Goal: Transaction & Acquisition: Purchase product/service

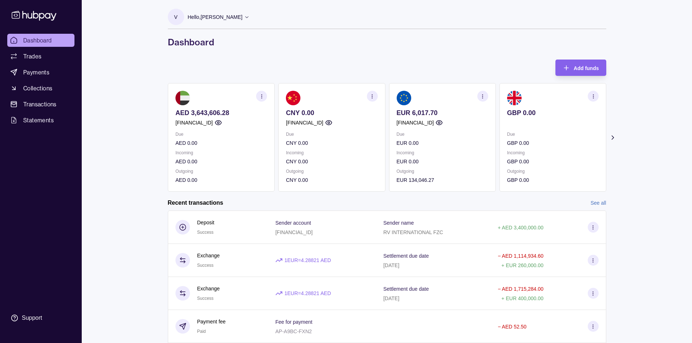
click at [363, 54] on div "V Hello, [PERSON_NAME] RV INTERNATIONAL FZC Account Terms and conditions Privac…" at bounding box center [386, 195] width 467 height 391
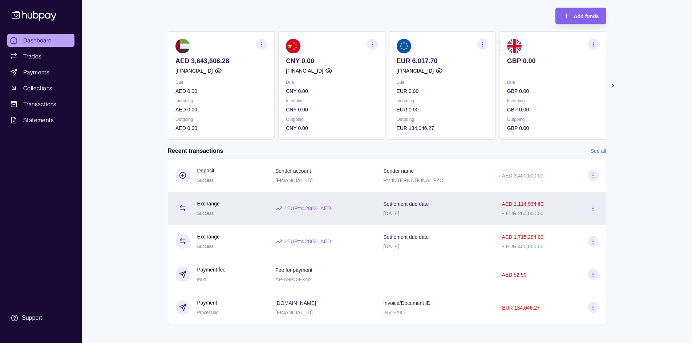
scroll to position [56, 0]
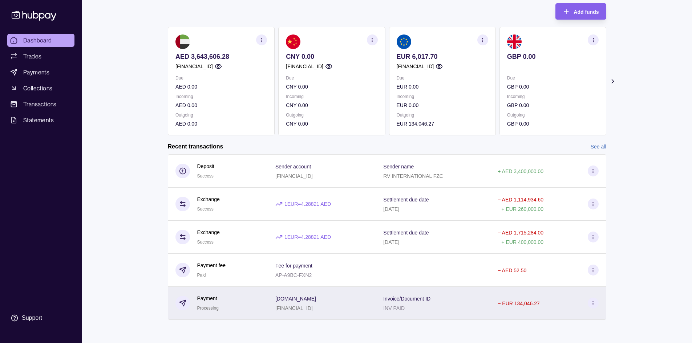
click at [516, 305] on p "− EUR 134,046.27" at bounding box center [519, 304] width 42 height 6
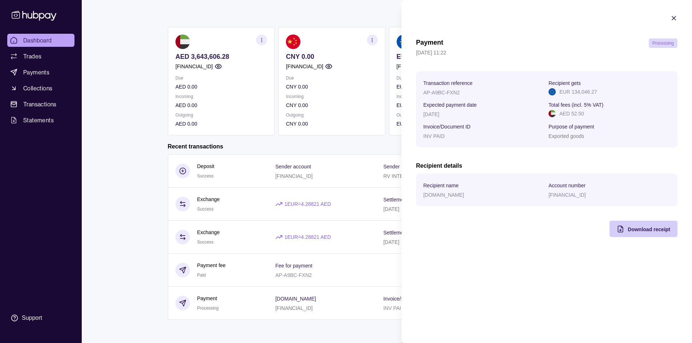
click at [638, 231] on span "Download receipt" at bounding box center [649, 230] width 42 height 6
click at [233, 220] on html "Dashboard Trades Payments Collections Transactions Statements Support V Hello, …" at bounding box center [346, 143] width 692 height 399
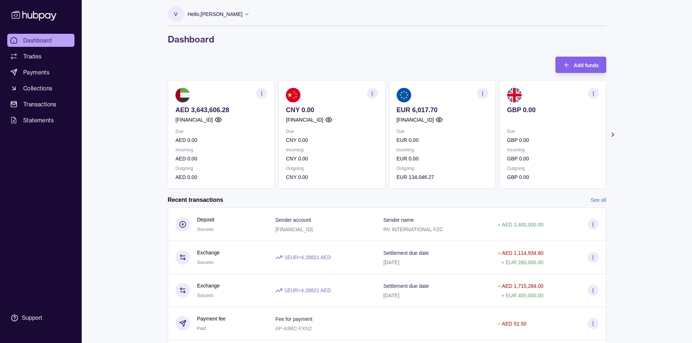
scroll to position [0, 0]
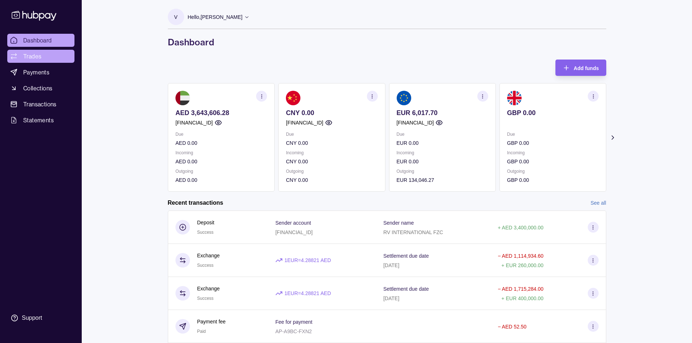
click at [25, 53] on span "Trades" at bounding box center [32, 56] width 18 height 9
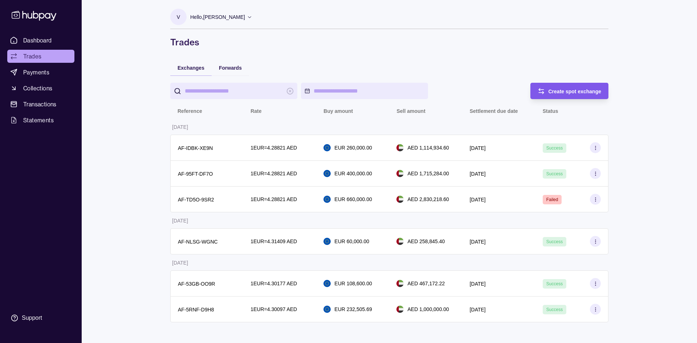
click at [556, 93] on span "Create spot exchange" at bounding box center [575, 92] width 53 height 6
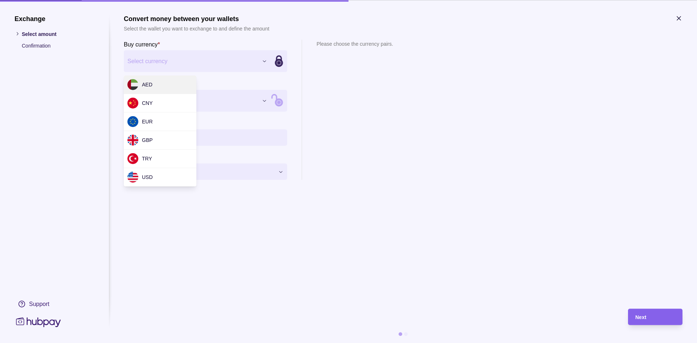
click at [191, 343] on div "Exchange Select amount Confirmation Support Convert money between your wallets …" at bounding box center [348, 343] width 697 height 0
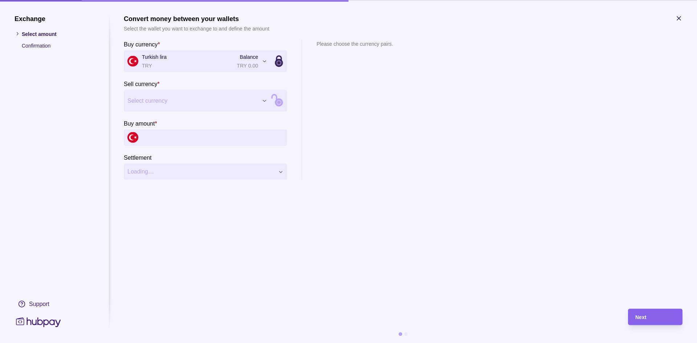
click at [170, 343] on div "Exchange Select amount Confirmation Support Convert money between your wallets …" at bounding box center [348, 343] width 697 height 0
click at [218, 139] on input "Buy amount *" at bounding box center [213, 137] width 142 height 16
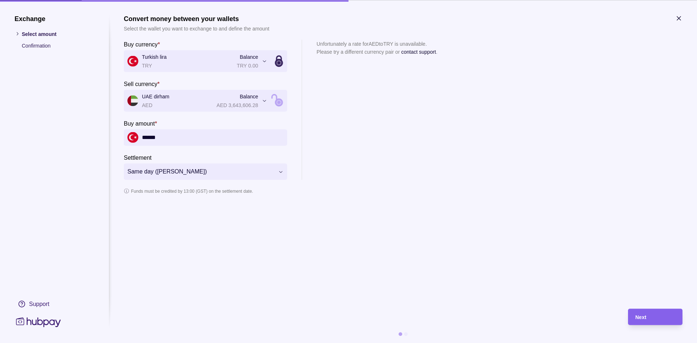
drag, startPoint x: 180, startPoint y: 143, endPoint x: 142, endPoint y: 141, distance: 38.2
click at [142, 141] on div "******" at bounding box center [205, 137] width 163 height 16
click at [173, 146] on section "**********" at bounding box center [205, 110] width 163 height 140
click at [176, 137] on input "**********" at bounding box center [213, 137] width 142 height 16
click at [230, 343] on div "**********" at bounding box center [348, 343] width 697 height 0
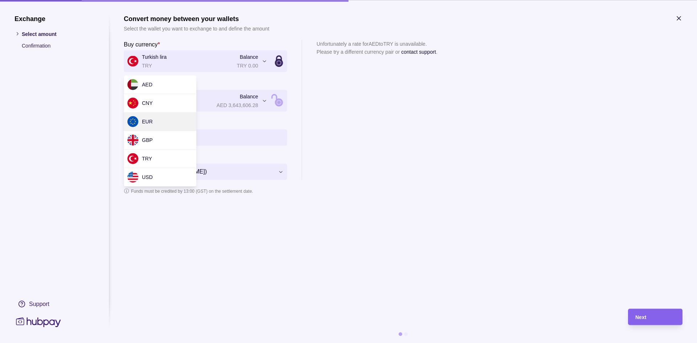
type input "**********"
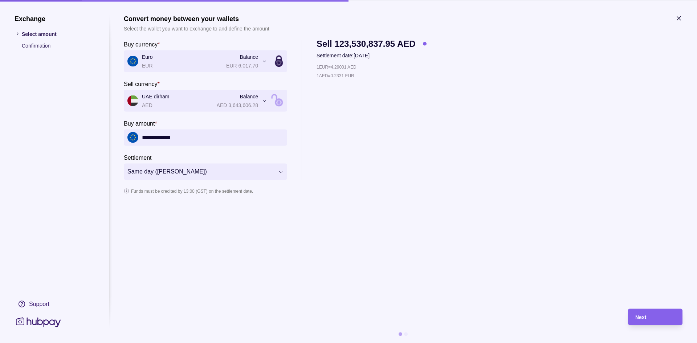
click at [677, 19] on icon "button" at bounding box center [678, 18] width 7 height 7
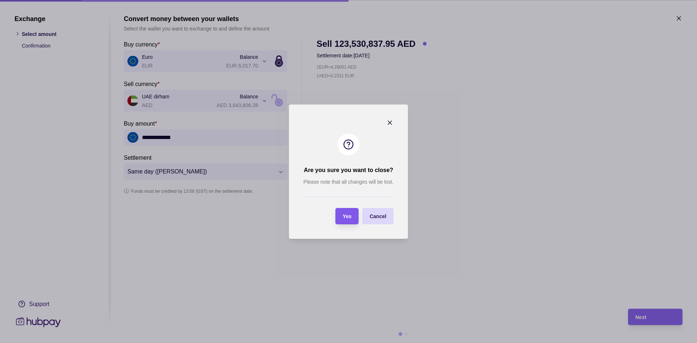
click at [348, 220] on div "Yes" at bounding box center [342, 216] width 20 height 16
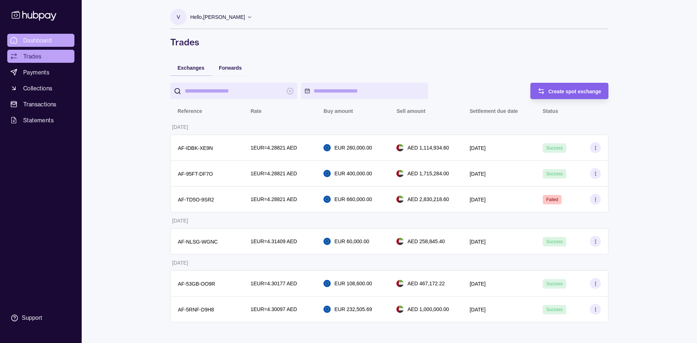
click at [32, 37] on span "Dashboard" at bounding box center [37, 40] width 29 height 9
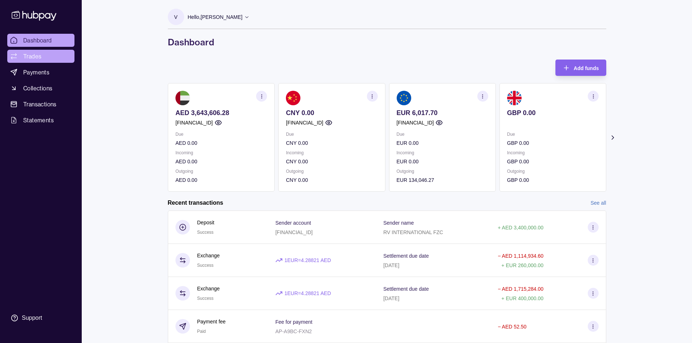
click at [35, 60] on span "Trades" at bounding box center [32, 56] width 18 height 9
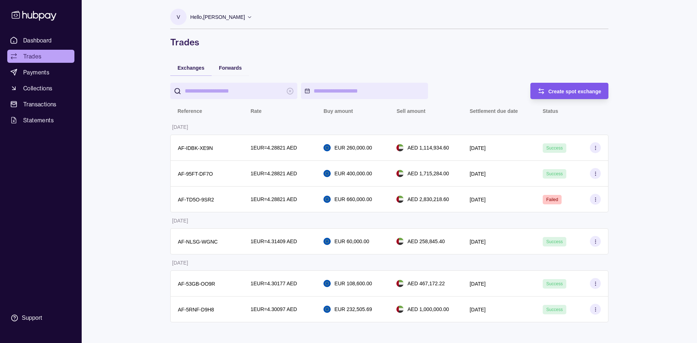
click at [552, 92] on span "Create spot exchange" at bounding box center [575, 92] width 53 height 6
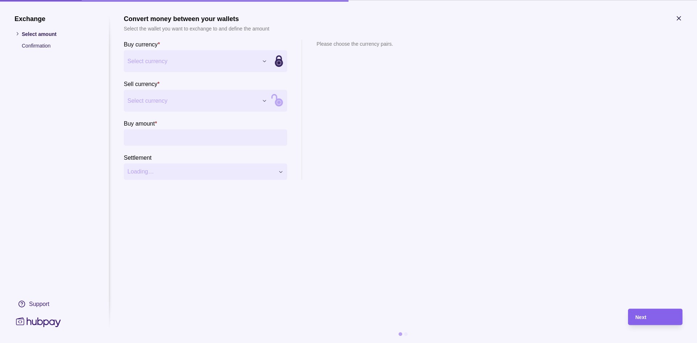
click at [174, 343] on div "Exchange Select amount Confirmation Support Convert money between your wallets …" at bounding box center [348, 343] width 697 height 0
click at [172, 343] on div "Exchange Select amount Confirmation Support Convert money between your wallets …" at bounding box center [348, 343] width 697 height 0
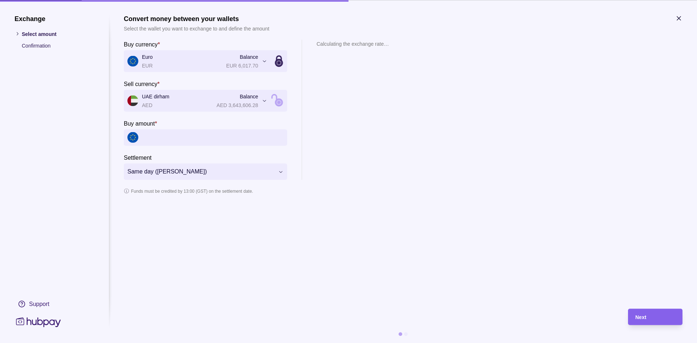
click at [179, 142] on input "Buy amount *" at bounding box center [213, 137] width 142 height 16
type input "*******"
click at [641, 319] on span "Next" at bounding box center [641, 317] width 11 height 6
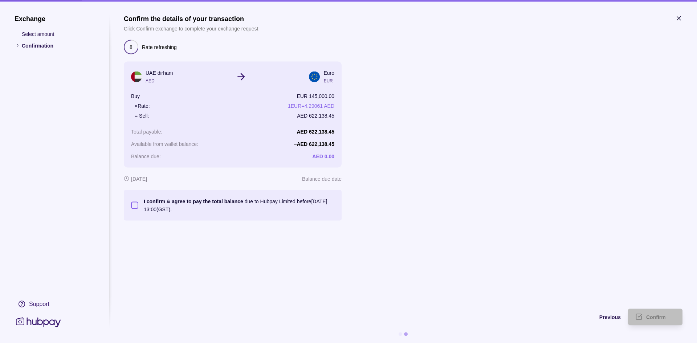
click at [133, 203] on button "I confirm & agree to pay the total balance due to Hubpay Limited before [DATE] …" at bounding box center [134, 205] width 7 height 7
click at [657, 315] on span "Confirm" at bounding box center [656, 317] width 20 height 6
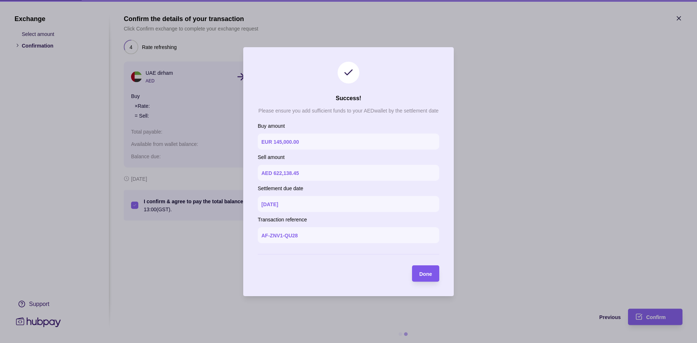
click at [423, 273] on span "Done" at bounding box center [425, 274] width 13 height 6
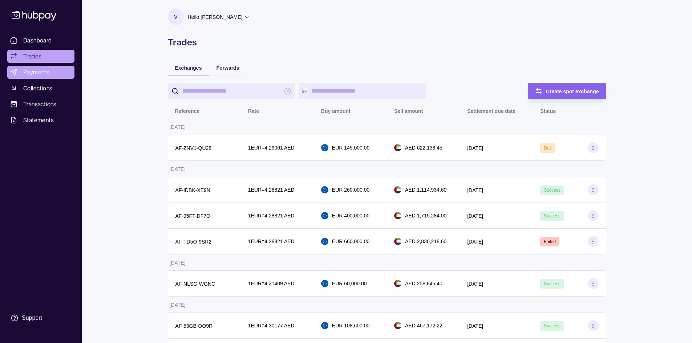
click at [32, 69] on span "Payments" at bounding box center [36, 72] width 26 height 9
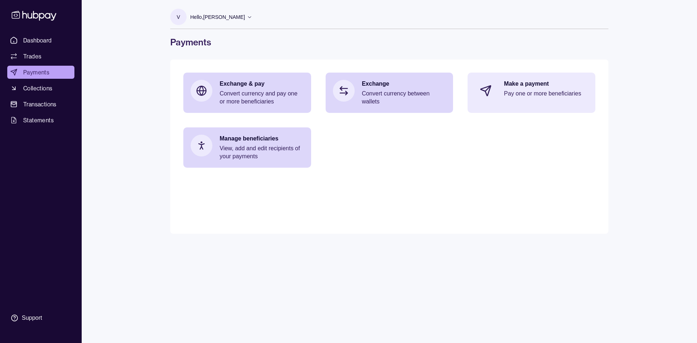
click at [518, 100] on div "Make a payment Pay one or more beneficiaries" at bounding box center [546, 91] width 84 height 22
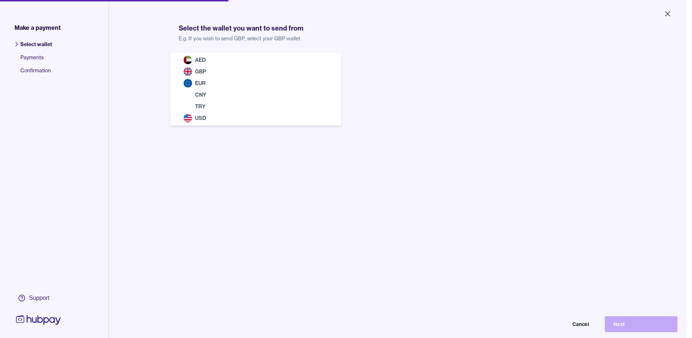
click at [241, 65] on body "Close Make a payment Select wallet Payments Confirmation Support Select the wal…" at bounding box center [343, 169] width 686 height 338
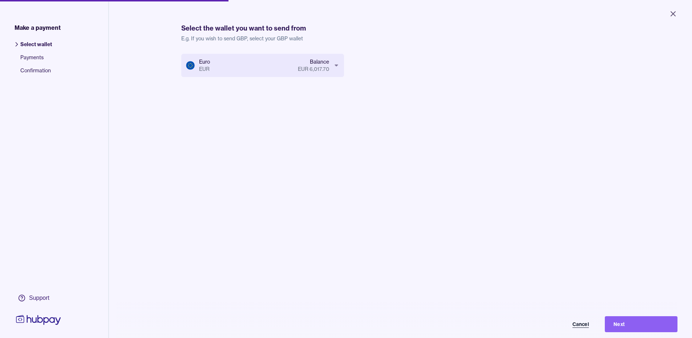
click at [585, 326] on button "Cancel" at bounding box center [561, 324] width 73 height 16
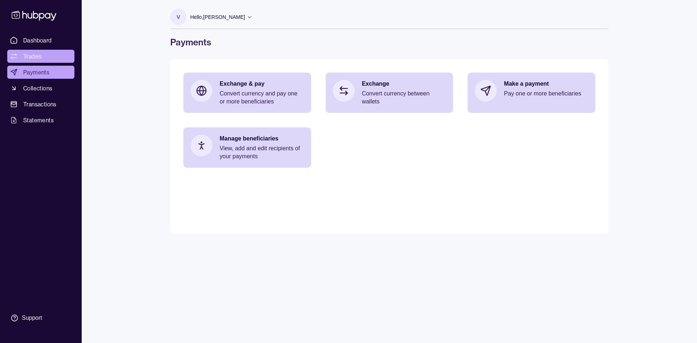
click at [33, 54] on span "Trades" at bounding box center [32, 56] width 18 height 9
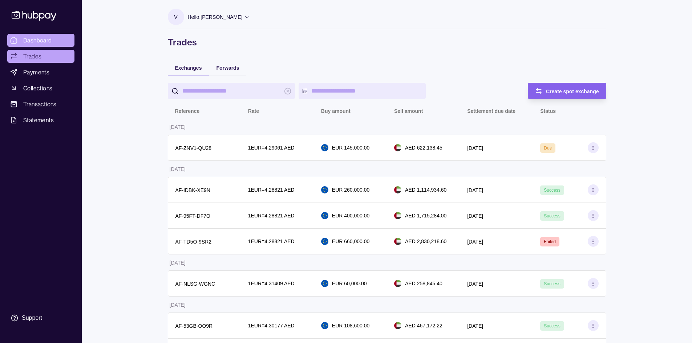
click at [26, 40] on span "Dashboard" at bounding box center [37, 40] width 29 height 9
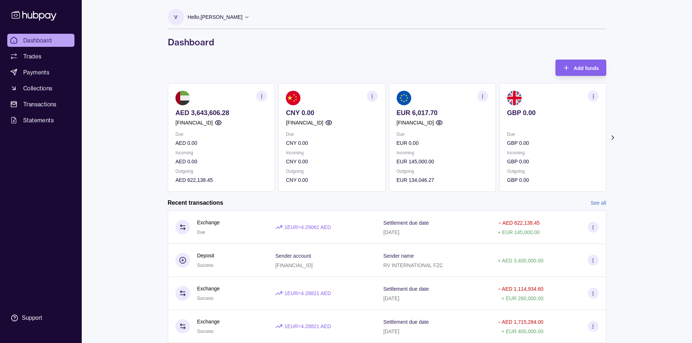
click at [409, 162] on p "EUR 145,000.00" at bounding box center [442, 162] width 92 height 8
click at [442, 160] on p "EUR 145,000.00" at bounding box center [442, 162] width 92 height 8
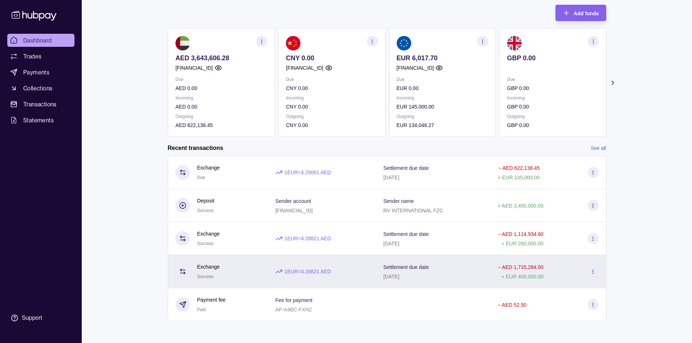
scroll to position [56, 0]
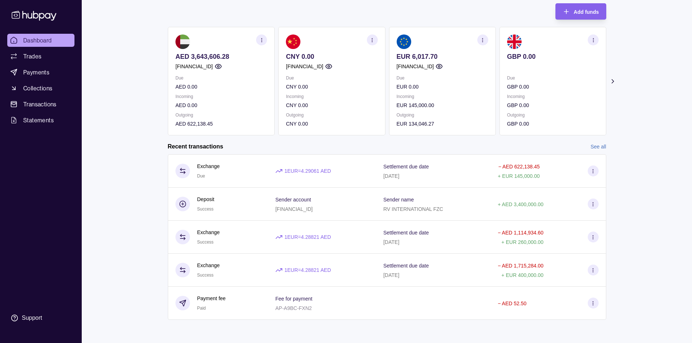
click at [24, 42] on span "Dashboard" at bounding box center [37, 40] width 29 height 9
click at [592, 148] on link "See all" at bounding box center [598, 147] width 16 height 8
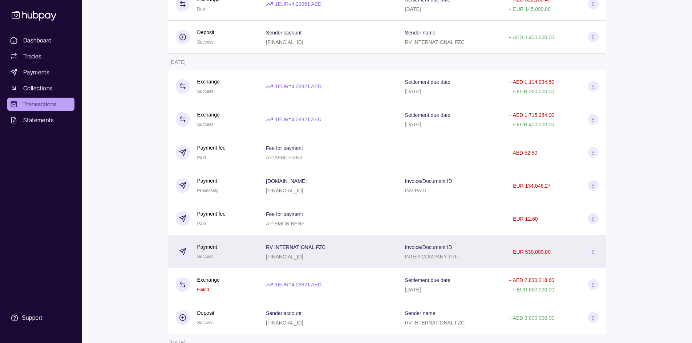
scroll to position [109, 0]
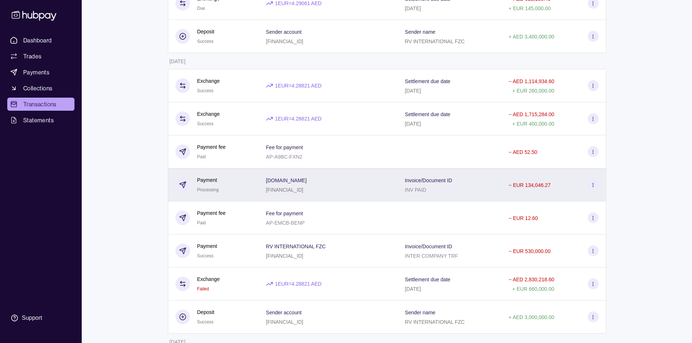
click at [432, 188] on div "INV PAID" at bounding box center [428, 189] width 47 height 9
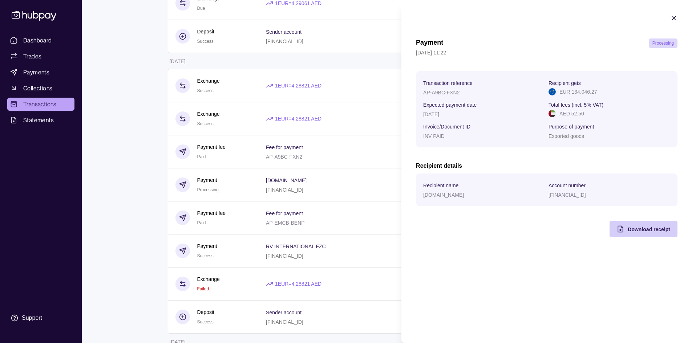
click at [621, 231] on icon "button" at bounding box center [620, 229] width 7 height 7
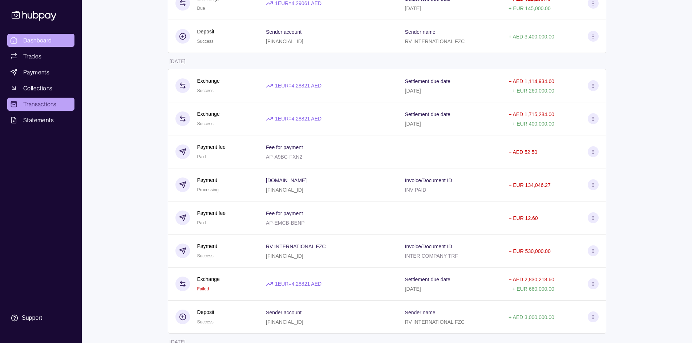
click at [29, 37] on html "Dashboard Trades Payments Collections Transactions Statements Support V Hello, …" at bounding box center [346, 309] width 692 height 837
click at [30, 37] on span "Dashboard" at bounding box center [37, 40] width 29 height 9
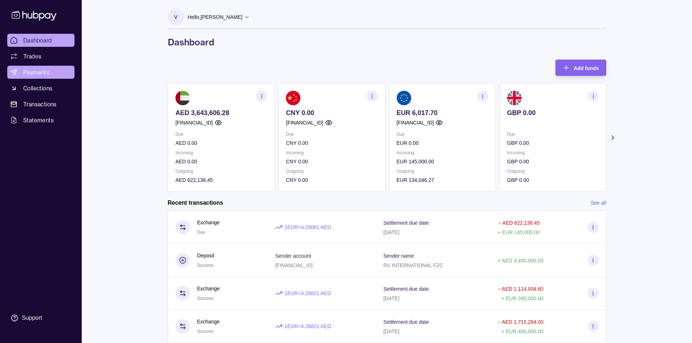
click at [37, 71] on span "Payments" at bounding box center [36, 72] width 26 height 9
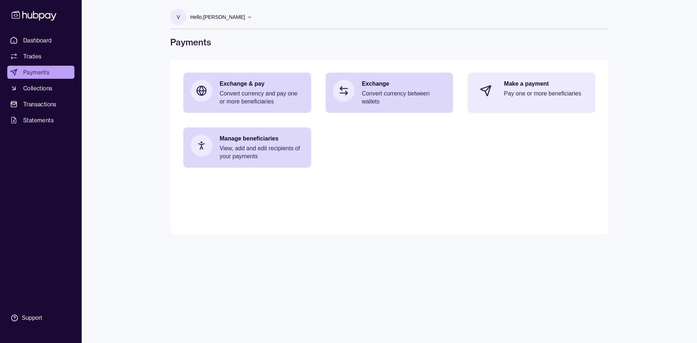
click at [507, 90] on p "Pay one or more beneficiaries" at bounding box center [546, 94] width 84 height 8
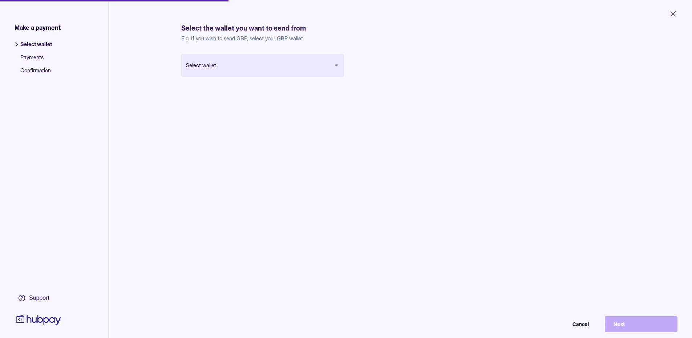
click at [246, 69] on body "Close Make a payment Select wallet Payments Confirmation Support Select the wal…" at bounding box center [346, 169] width 692 height 338
click at [618, 331] on button "Next" at bounding box center [641, 324] width 73 height 16
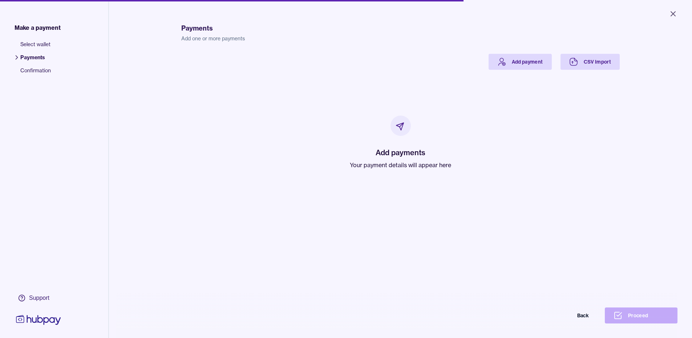
click at [383, 156] on h2 "Add payments" at bounding box center [400, 152] width 101 height 10
click at [518, 62] on link "Add payment" at bounding box center [519, 62] width 63 height 16
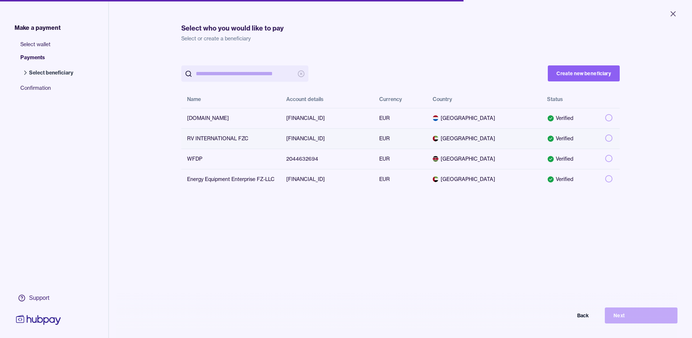
click at [608, 139] on button "button" at bounding box center [608, 137] width 7 height 7
click at [644, 321] on button "Next" at bounding box center [641, 315] width 73 height 16
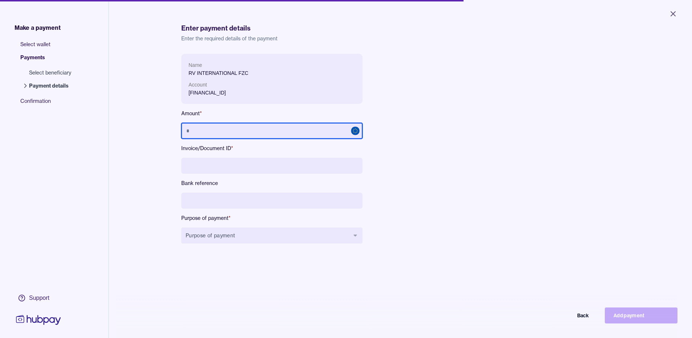
click at [211, 137] on input "text" at bounding box center [271, 131] width 181 height 16
type input "*******"
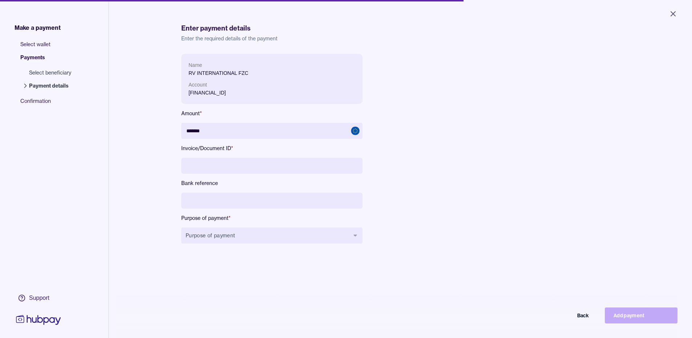
click at [224, 162] on input at bounding box center [271, 166] width 181 height 16
type input "**********"
click at [215, 193] on input at bounding box center [271, 200] width 181 height 16
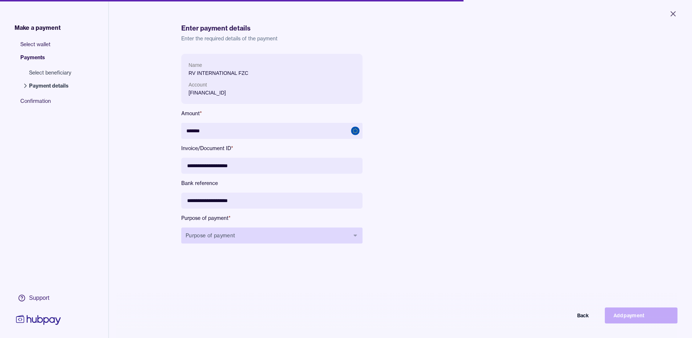
type input "**********"
click at [224, 236] on button "Purpose of payment" at bounding box center [271, 235] width 181 height 16
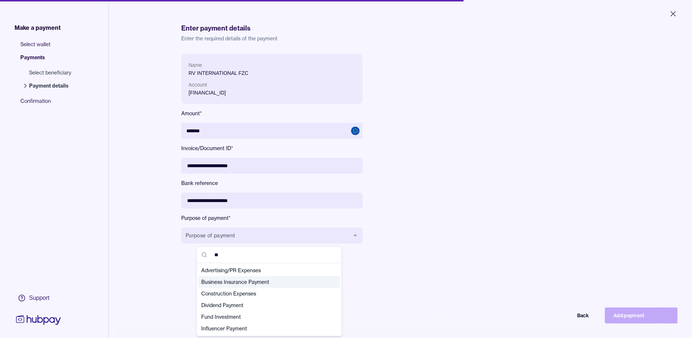
type input "*"
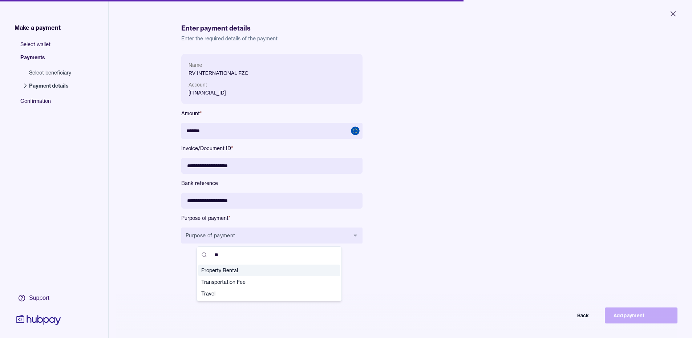
type input "*"
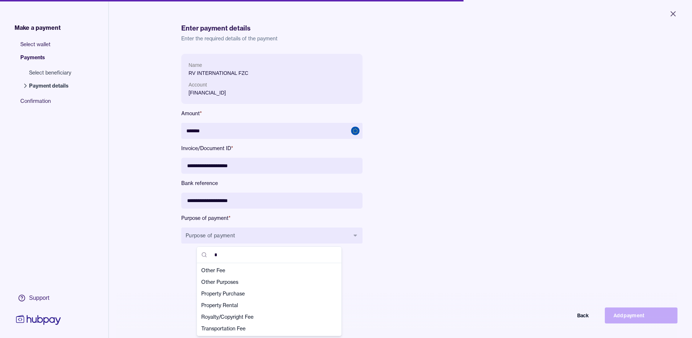
scroll to position [81, 0]
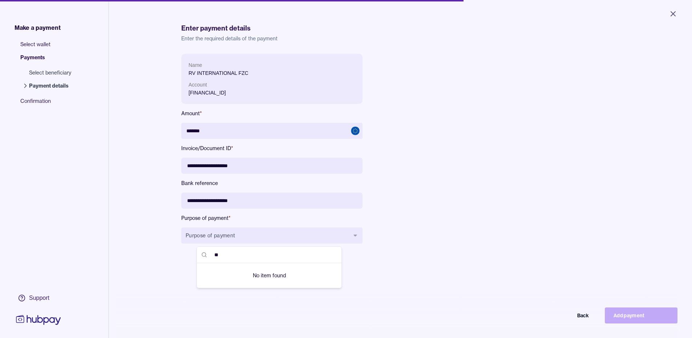
type input "*"
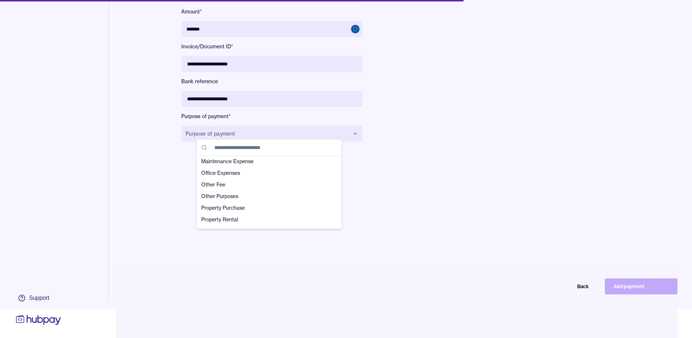
scroll to position [147, 0]
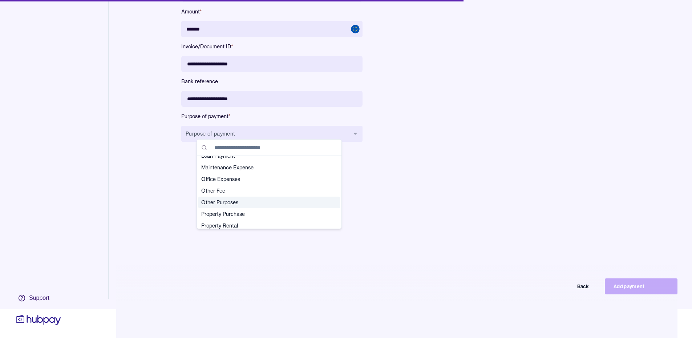
click at [263, 202] on span "Other Purposes" at bounding box center [264, 202] width 127 height 7
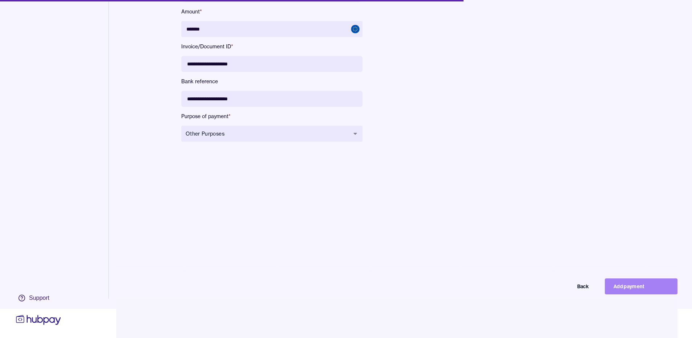
click at [630, 288] on button "Add payment" at bounding box center [641, 286] width 73 height 16
type input "******"
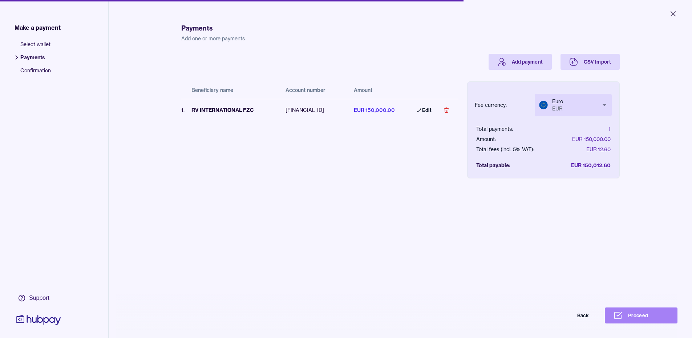
click at [650, 321] on button "Proceed" at bounding box center [641, 315] width 73 height 16
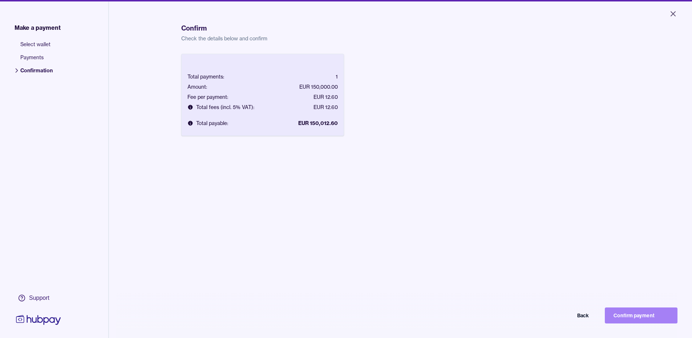
click at [629, 323] on button "Confirm payment" at bounding box center [641, 315] width 73 height 16
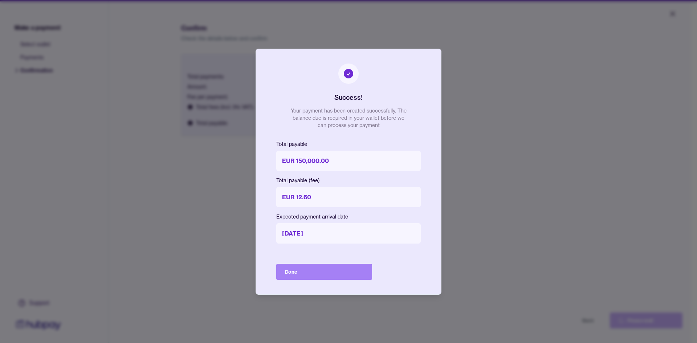
click at [318, 271] on button "Done" at bounding box center [324, 272] width 96 height 16
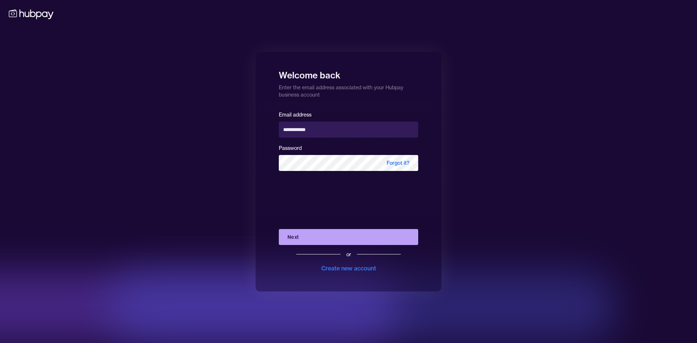
click at [306, 236] on button "Next" at bounding box center [348, 237] width 139 height 16
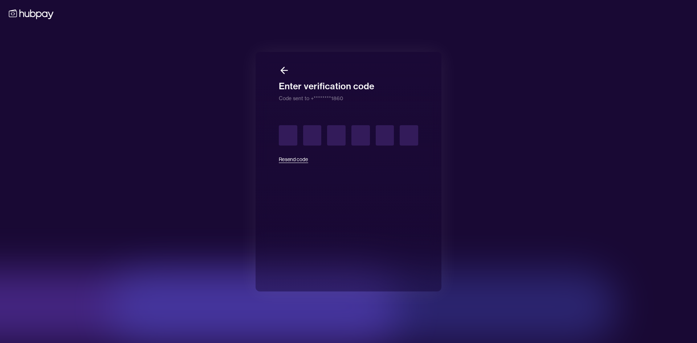
click at [298, 159] on button "Resend code" at bounding box center [293, 159] width 29 height 16
click at [291, 138] on input "text" at bounding box center [288, 135] width 19 height 20
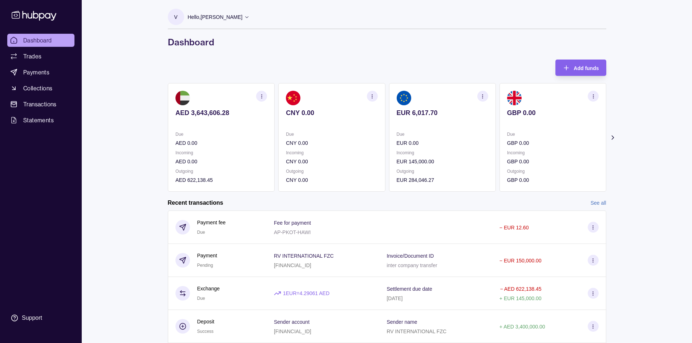
click at [401, 134] on p "Due" at bounding box center [442, 134] width 92 height 8
click at [41, 58] on link "Trades" at bounding box center [40, 56] width 67 height 13
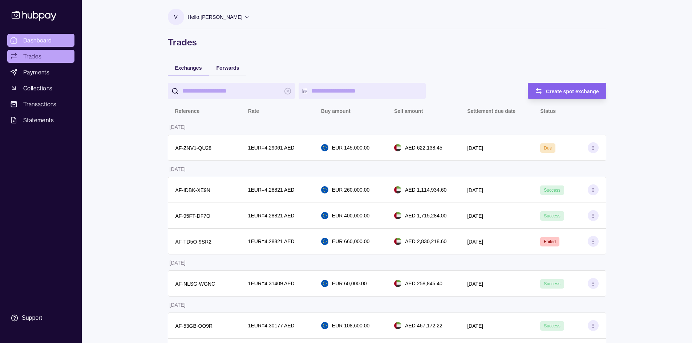
click at [22, 37] on link "Dashboard" at bounding box center [40, 40] width 67 height 13
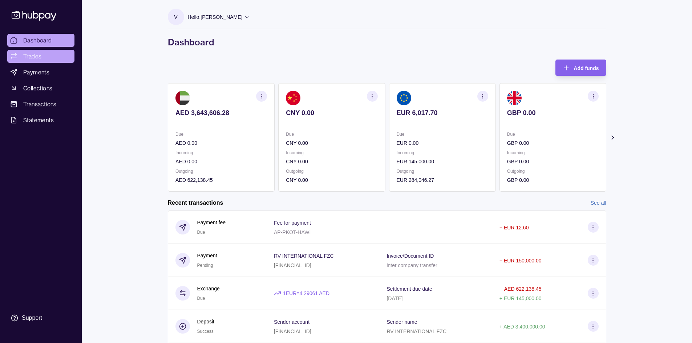
click at [37, 51] on link "Trades" at bounding box center [40, 56] width 67 height 13
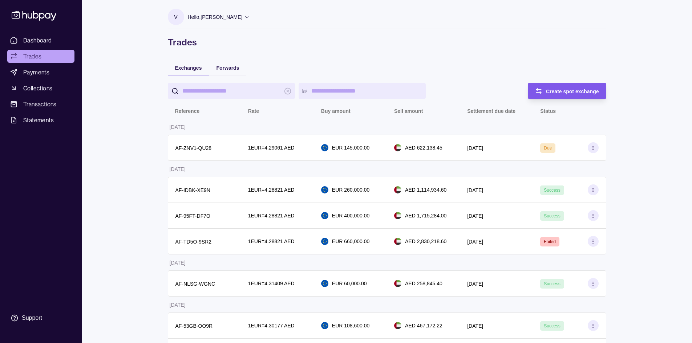
click at [553, 93] on span "Create spot exchange" at bounding box center [572, 92] width 53 height 6
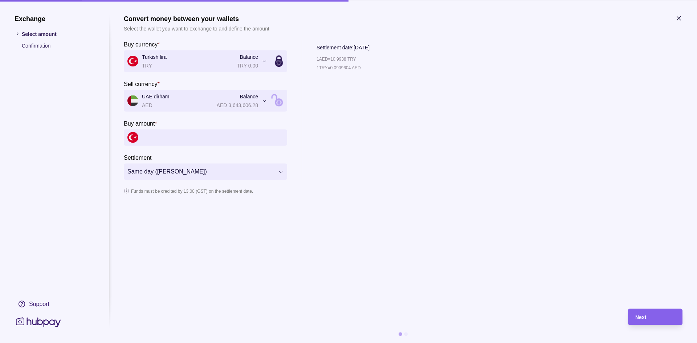
click at [175, 138] on input "Buy amount *" at bounding box center [213, 137] width 142 height 16
type input "**********"
click at [681, 17] on icon "button" at bounding box center [678, 18] width 7 height 7
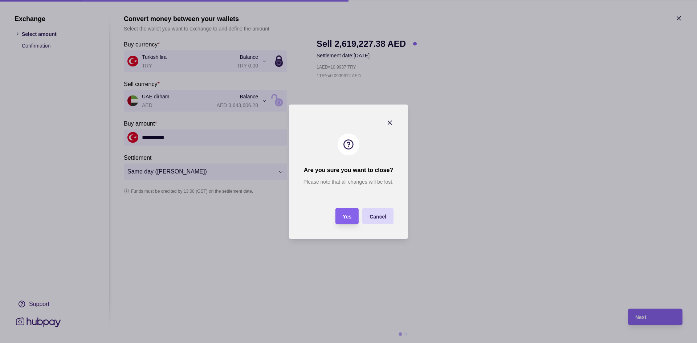
drag, startPoint x: 354, startPoint y: 214, endPoint x: 346, endPoint y: 203, distance: 13.8
click at [353, 214] on section "Yes" at bounding box center [347, 216] width 23 height 16
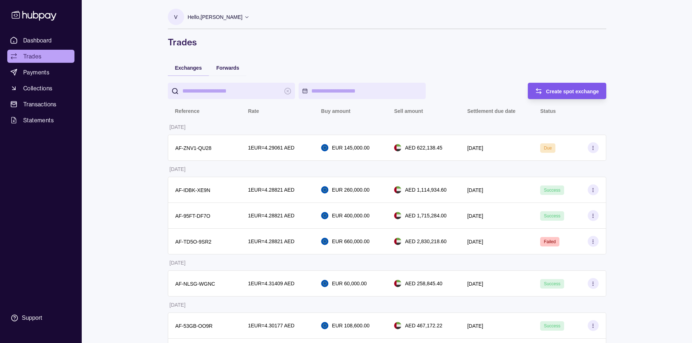
click at [558, 90] on span "Create spot exchange" at bounding box center [572, 92] width 53 height 6
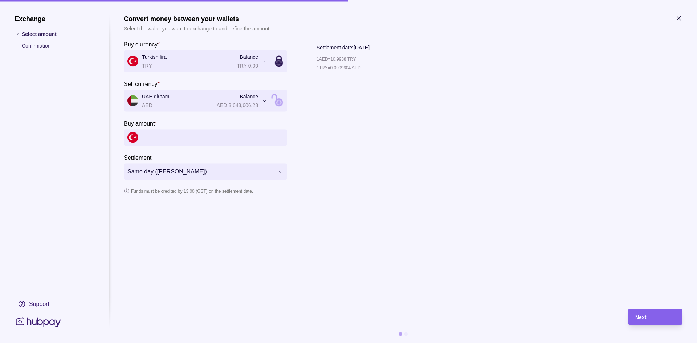
click at [171, 141] on input "Buy amount *" at bounding box center [213, 137] width 142 height 16
type input "**********"
click at [646, 320] on span "Next" at bounding box center [641, 317] width 11 height 6
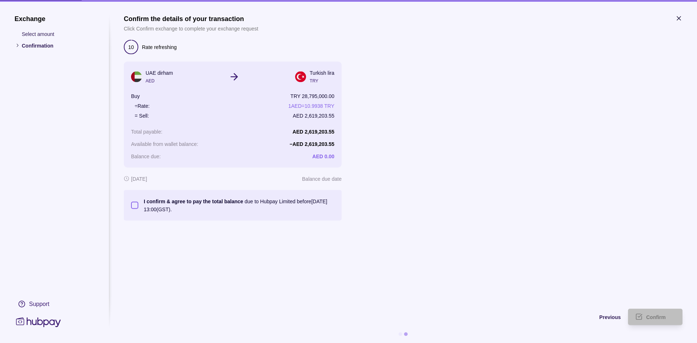
click at [135, 202] on button "I confirm & agree to pay the total balance due to Hubpay Limited before [DATE] …" at bounding box center [134, 205] width 7 height 7
click at [643, 317] on div "Confirm" at bounding box center [650, 317] width 51 height 16
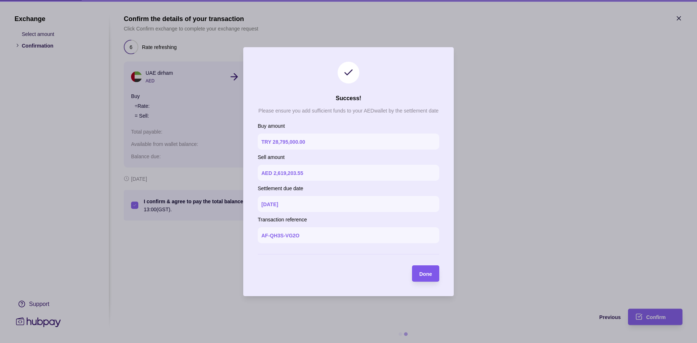
click at [426, 277] on div "Done" at bounding box center [425, 273] width 13 height 9
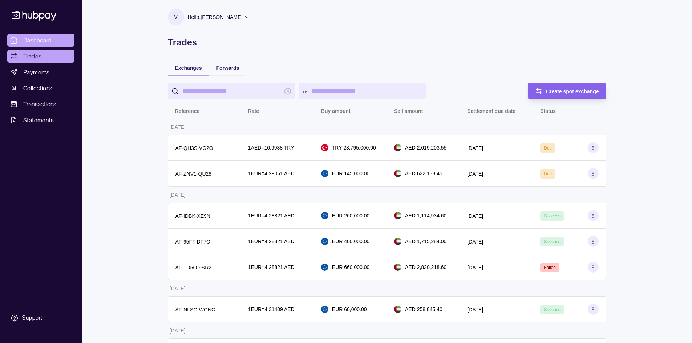
click at [56, 41] on link "Dashboard" at bounding box center [40, 40] width 67 height 13
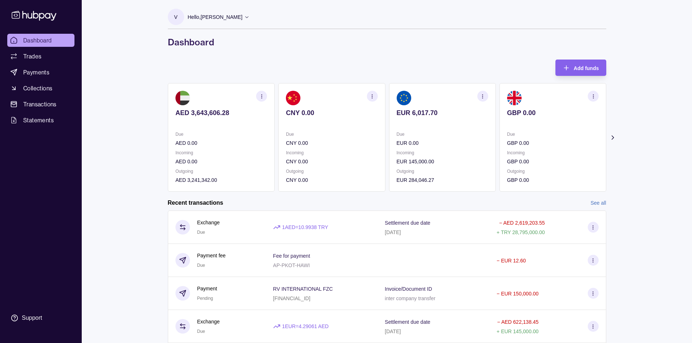
click at [614, 136] on icon at bounding box center [612, 137] width 7 height 7
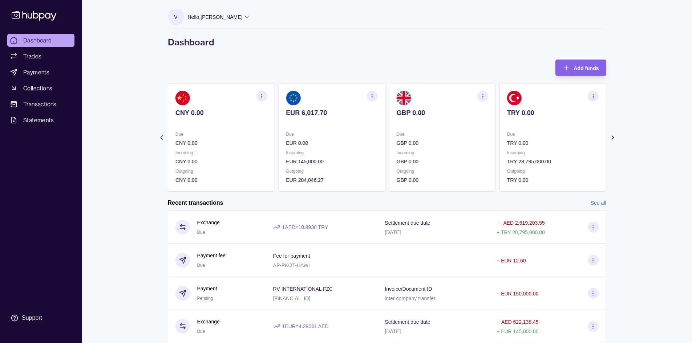
click at [545, 137] on p "Due" at bounding box center [553, 134] width 92 height 8
click at [37, 75] on span "Payments" at bounding box center [36, 72] width 26 height 9
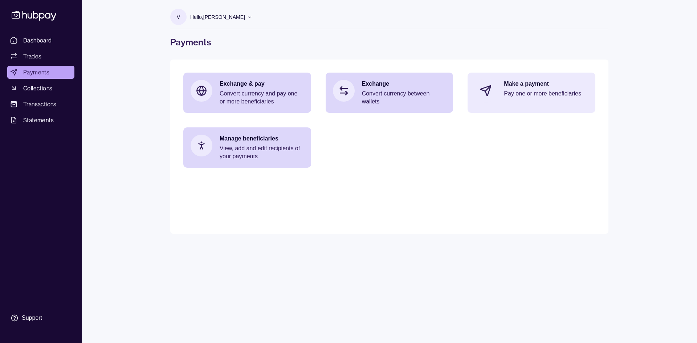
click at [506, 96] on p "Pay one or more beneficiaries" at bounding box center [546, 94] width 84 height 8
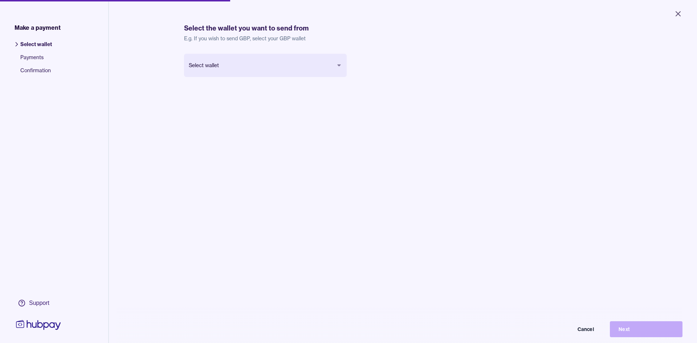
click at [213, 61] on body "Close Make a payment Select wallet Payments Confirmation Support Select the wal…" at bounding box center [348, 171] width 697 height 343
drag, startPoint x: 634, startPoint y: 327, endPoint x: 630, endPoint y: 322, distance: 6.2
click at [634, 326] on button "Next" at bounding box center [641, 324] width 73 height 16
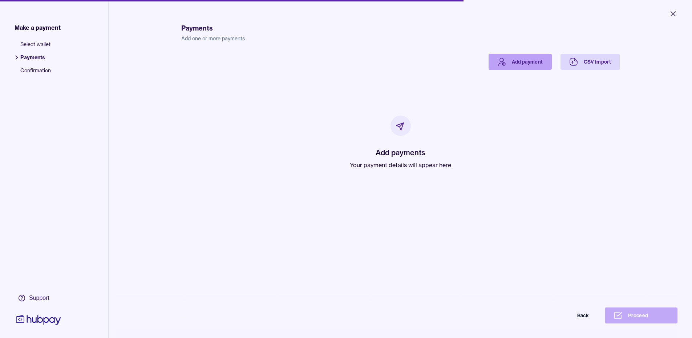
click at [522, 60] on link "Add payment" at bounding box center [519, 62] width 63 height 16
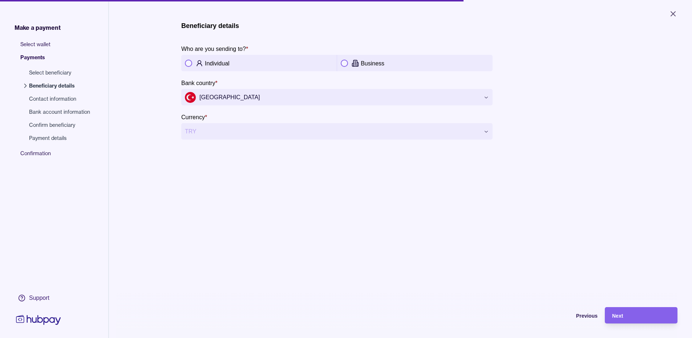
click at [348, 61] on div "Business" at bounding box center [415, 63] width 148 height 9
click at [619, 318] on span "Next" at bounding box center [617, 316] width 11 height 6
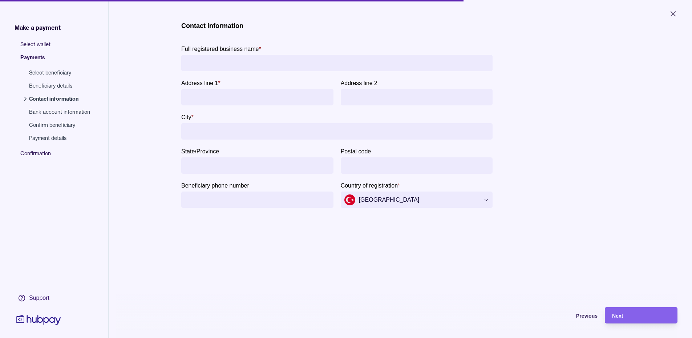
click at [245, 57] on input "Full registered business name *" at bounding box center [337, 63] width 304 height 16
paste input "**********"
type input "**********"
click at [243, 97] on input "Address line 1 *" at bounding box center [257, 97] width 145 height 16
paste input "**********"
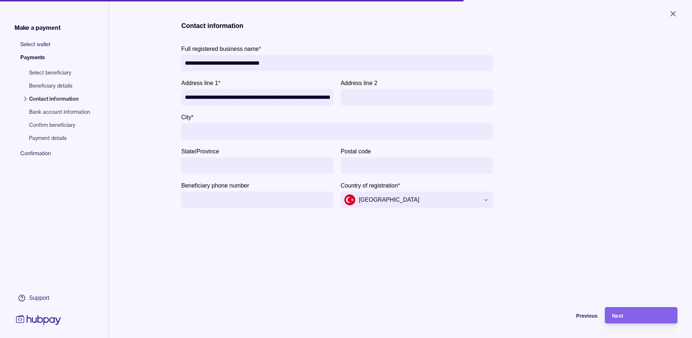
scroll to position [0, 96]
type input "**********"
click at [198, 128] on input "City *" at bounding box center [337, 131] width 304 height 16
type input "*"
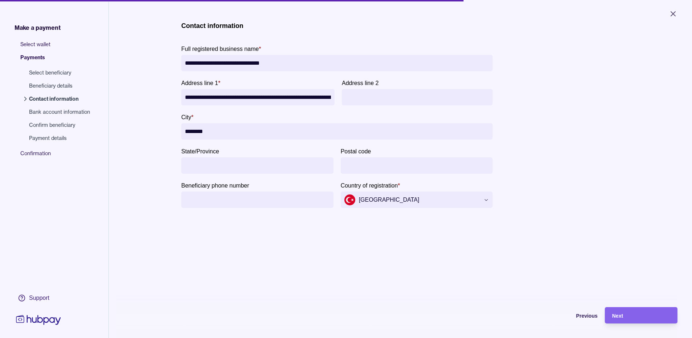
type input "********"
click at [207, 168] on input "State/Province" at bounding box center [257, 165] width 145 height 16
paste input "********"
type input "********"
drag, startPoint x: 359, startPoint y: 167, endPoint x: 364, endPoint y: 166, distance: 5.1
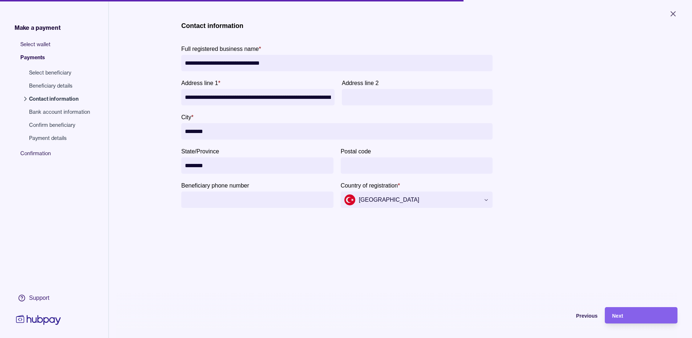
click at [362, 167] on input "Postal code" at bounding box center [416, 165] width 145 height 16
type input "*****"
click at [235, 198] on input "Beneficiary phone number" at bounding box center [257, 199] width 145 height 16
drag, startPoint x: 645, startPoint y: 324, endPoint x: 648, endPoint y: 321, distance: 3.9
click at [645, 320] on div "Next" at bounding box center [641, 315] width 58 height 9
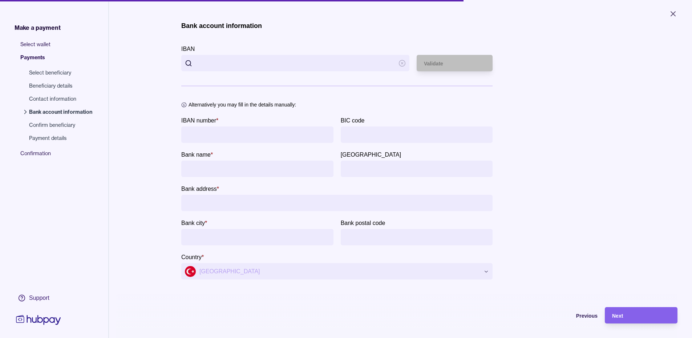
click at [244, 64] on input "IBAN" at bounding box center [295, 63] width 199 height 16
click at [214, 59] on input "IBAN" at bounding box center [295, 63] width 199 height 16
paste input "**********"
type input "**********"
click at [437, 66] on span "Validate" at bounding box center [433, 64] width 19 height 6
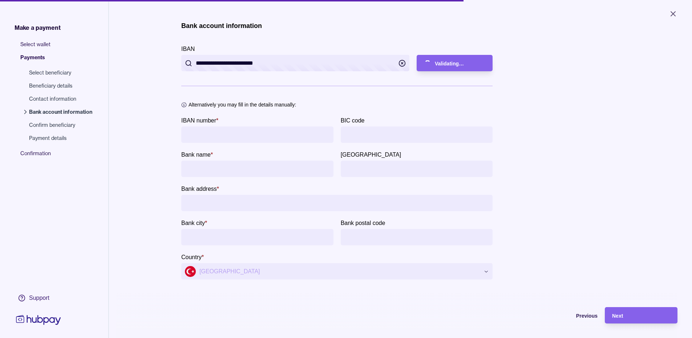
type input "**********"
type input "********"
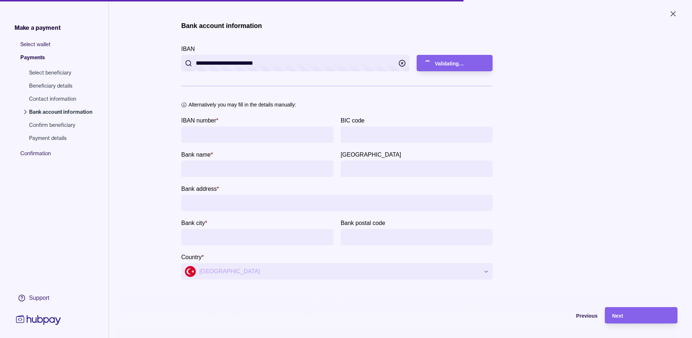
type input "*****"
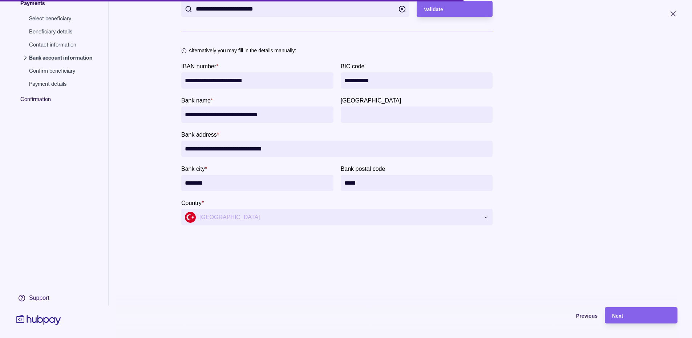
scroll to position [57, 0]
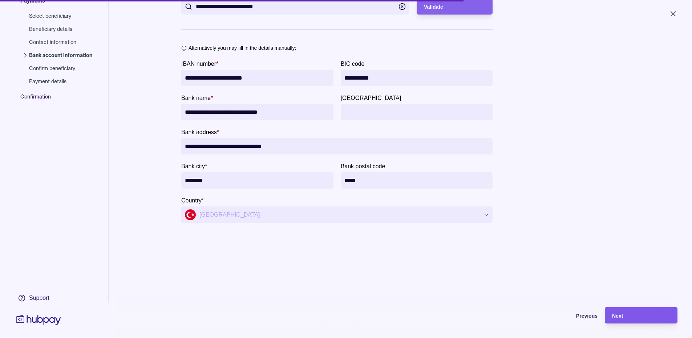
click at [637, 320] on div "Next" at bounding box center [641, 315] width 58 height 9
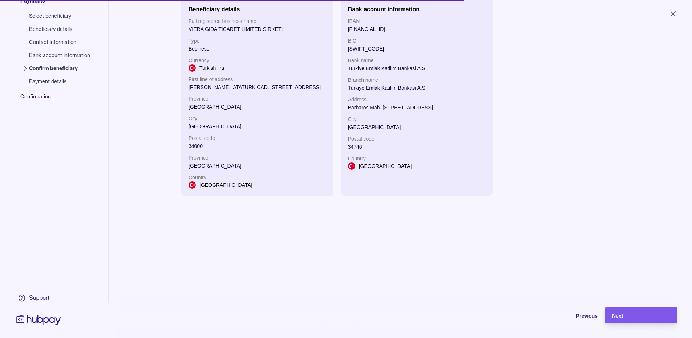
click at [629, 316] on div "Next" at bounding box center [641, 315] width 58 height 9
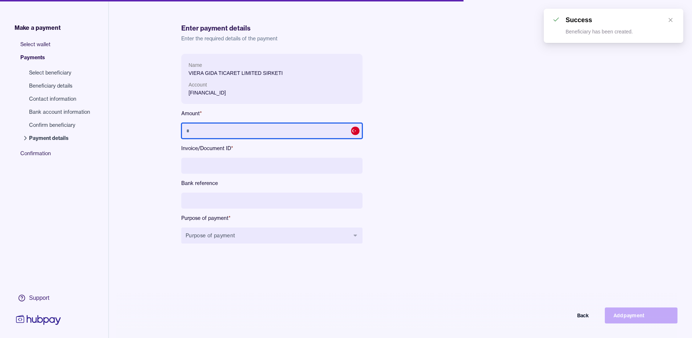
click at [266, 128] on input "text" at bounding box center [271, 131] width 181 height 16
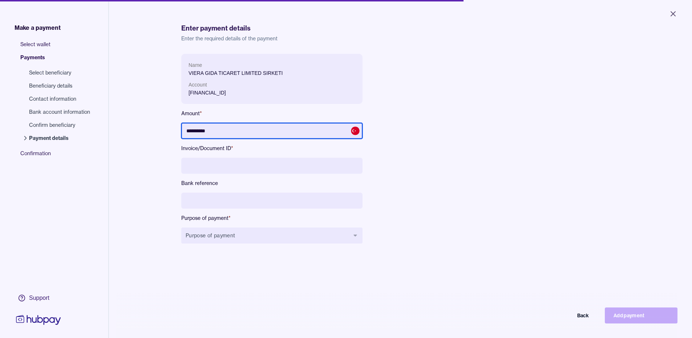
type input "**********"
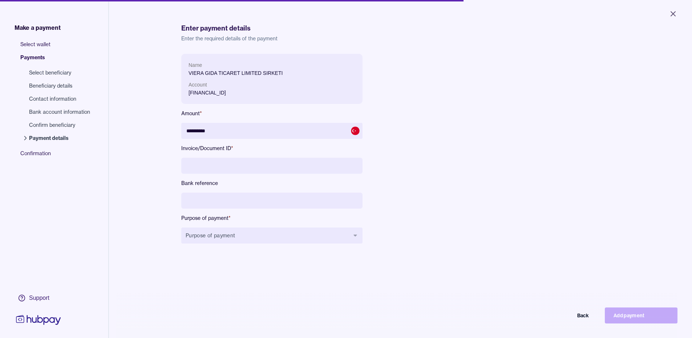
click at [215, 165] on input at bounding box center [271, 166] width 181 height 16
type input "**********"
click at [211, 202] on input at bounding box center [271, 200] width 181 height 16
click at [202, 200] on input "**********" at bounding box center [271, 200] width 181 height 16
type input "**********"
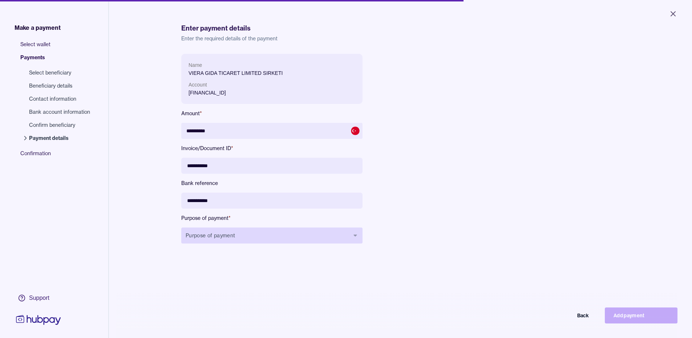
click at [208, 234] on button "Purpose of payment" at bounding box center [271, 235] width 181 height 16
type input "*"
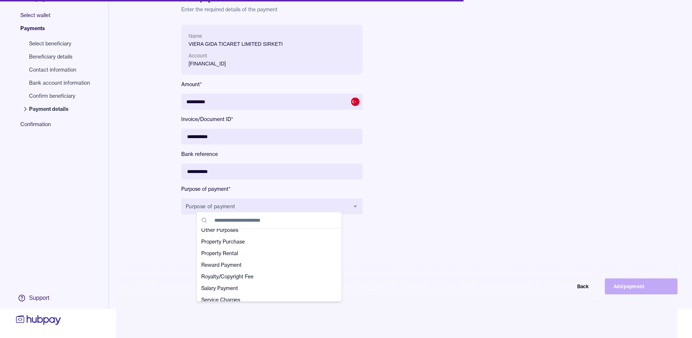
scroll to position [190, 0]
click at [215, 232] on span "Other Purposes" at bounding box center [264, 231] width 127 height 7
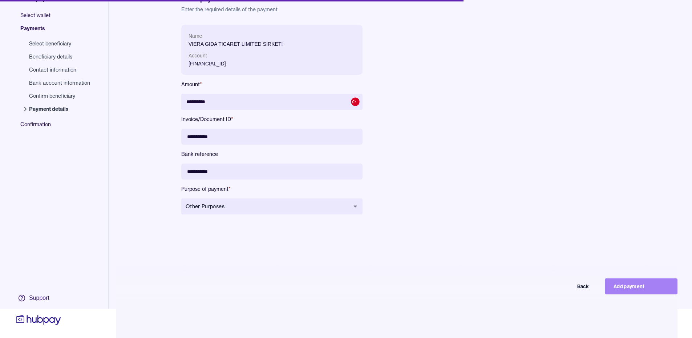
click at [633, 284] on button "Add payment" at bounding box center [641, 286] width 73 height 16
type input "********"
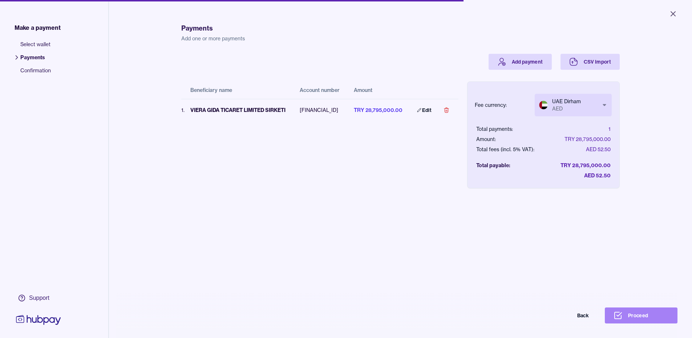
click at [638, 320] on button "Proceed" at bounding box center [641, 315] width 73 height 16
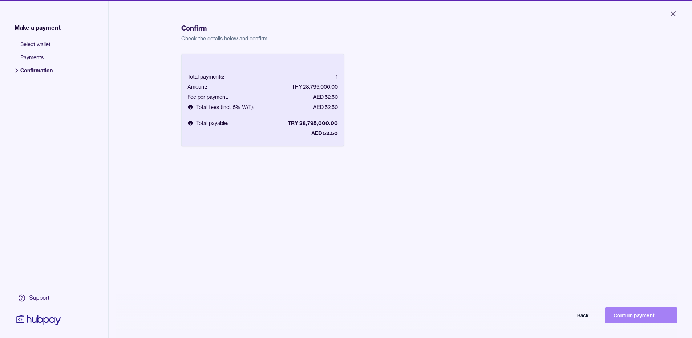
click at [642, 318] on button "Confirm payment" at bounding box center [641, 315] width 73 height 16
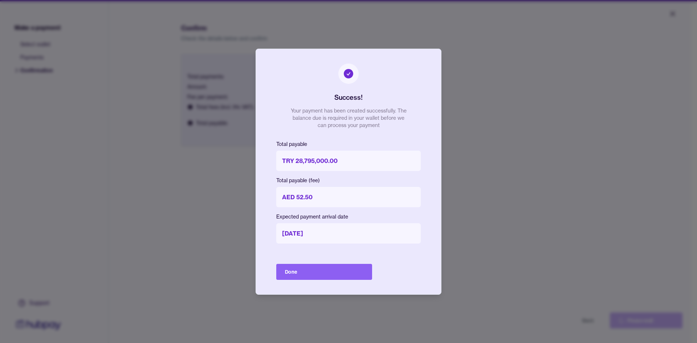
click at [319, 269] on button "Done" at bounding box center [324, 272] width 96 height 16
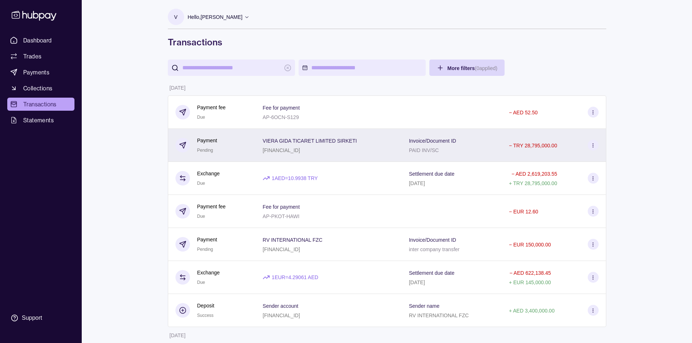
click at [310, 147] on div "TR750021100000078076500001" at bounding box center [310, 150] width 94 height 9
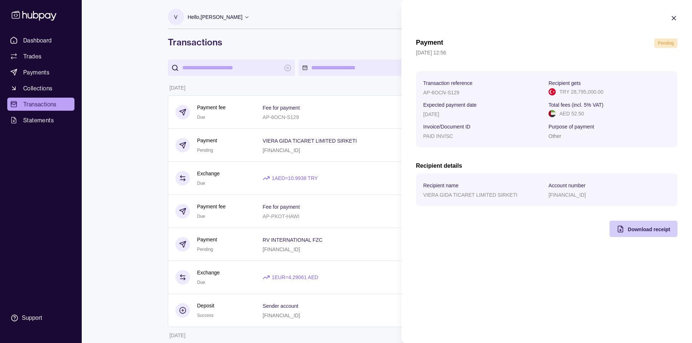
click at [628, 231] on span "Download receipt" at bounding box center [649, 230] width 42 height 6
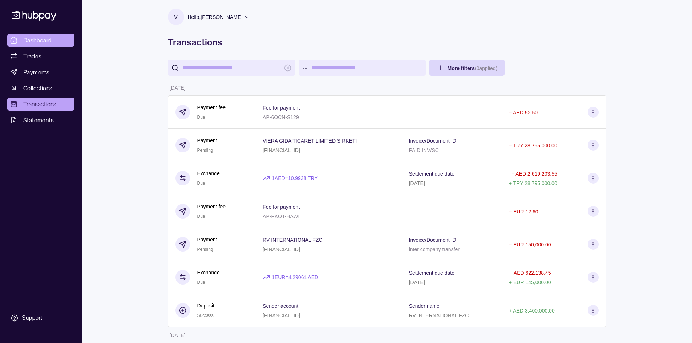
click at [41, 44] on span "Dashboard" at bounding box center [37, 40] width 29 height 9
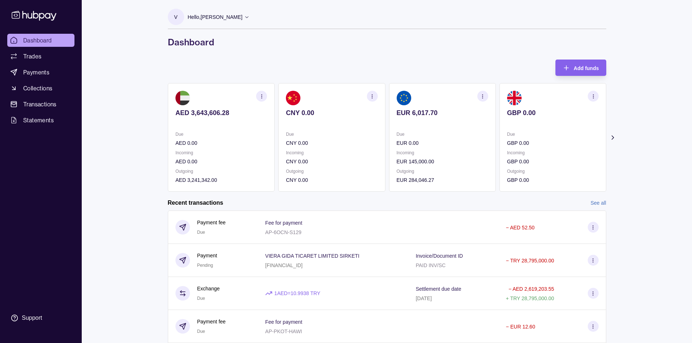
click at [613, 138] on icon at bounding box center [612, 137] width 7 height 7
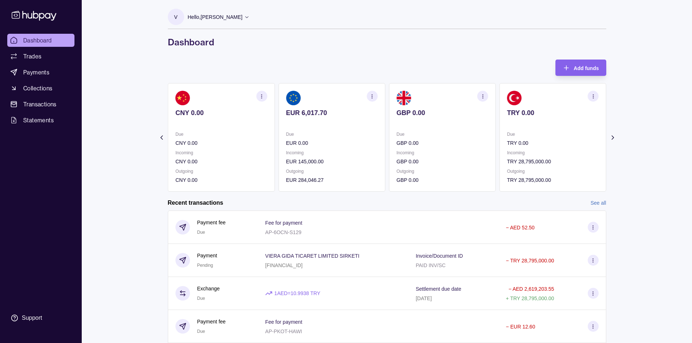
click at [50, 42] on span "Dashboard" at bounding box center [37, 40] width 29 height 9
click at [46, 55] on link "Trades" at bounding box center [40, 56] width 67 height 13
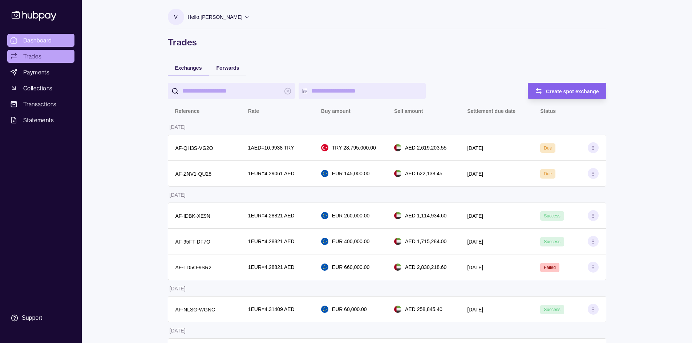
click at [25, 37] on span "Dashboard" at bounding box center [37, 40] width 29 height 9
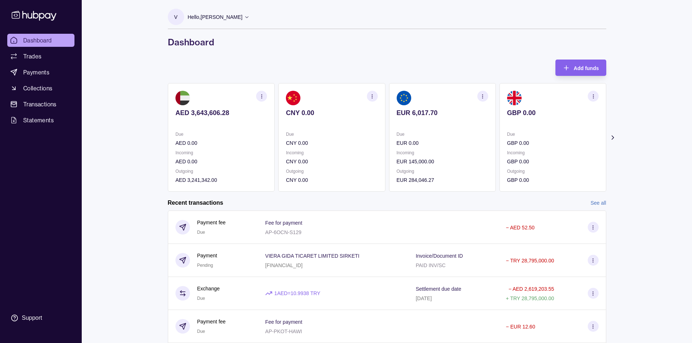
click at [610, 136] on icon at bounding box center [612, 137] width 7 height 7
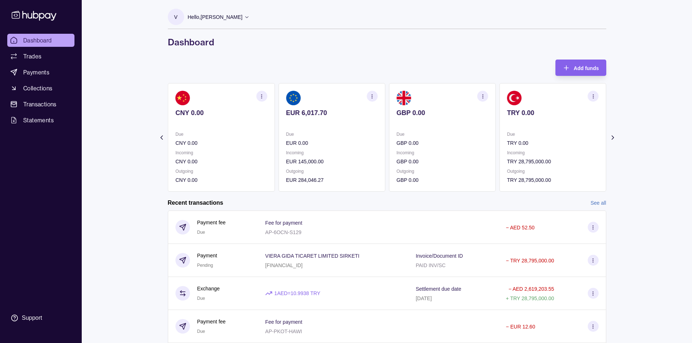
click at [535, 159] on p "TRY 28,795,000.00" at bounding box center [553, 162] width 92 height 8
click at [540, 164] on p "TRY 28,795,000.00" at bounding box center [553, 162] width 92 height 8
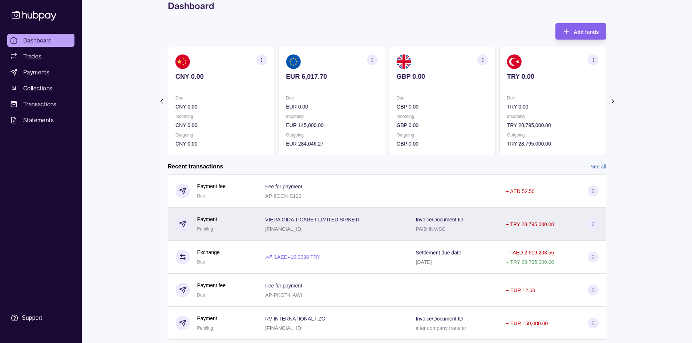
click at [357, 227] on div "TR750021100000078076500001" at bounding box center [312, 228] width 94 height 9
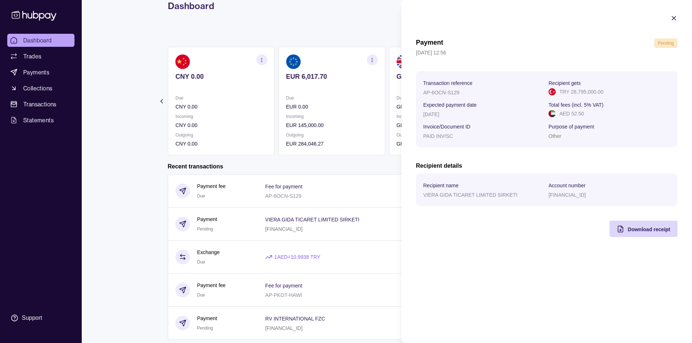
click at [100, 171] on html "Dashboard Trades Payments Collections Transactions Statements Support V Hello, …" at bounding box center [346, 163] width 692 height 399
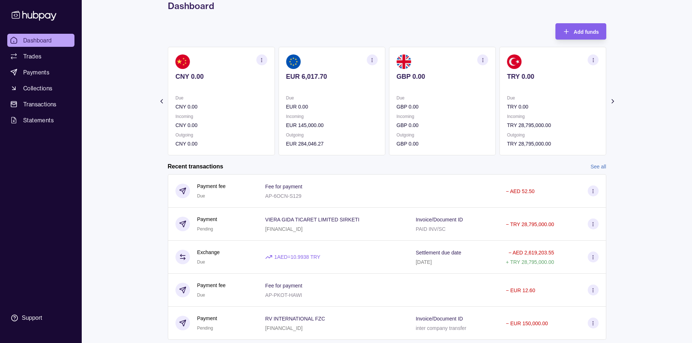
click at [28, 37] on span "Dashboard" at bounding box center [37, 40] width 29 height 9
click at [28, 36] on link "Dashboard" at bounding box center [40, 40] width 67 height 13
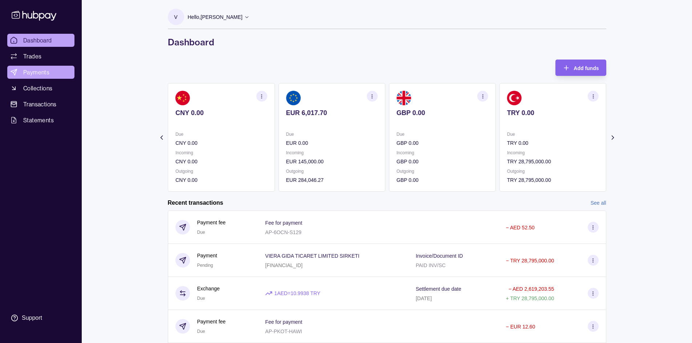
click at [36, 74] on span "Payments" at bounding box center [36, 72] width 26 height 9
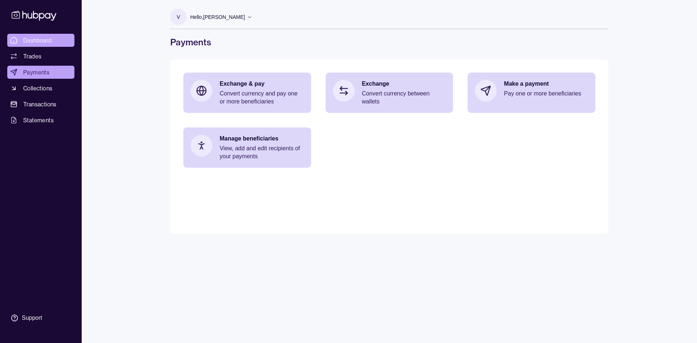
click at [36, 38] on span "Dashboard" at bounding box center [37, 40] width 29 height 9
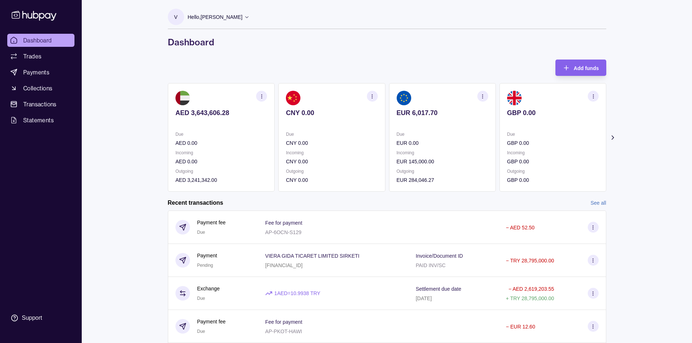
click at [612, 137] on icon at bounding box center [612, 137] width 7 height 7
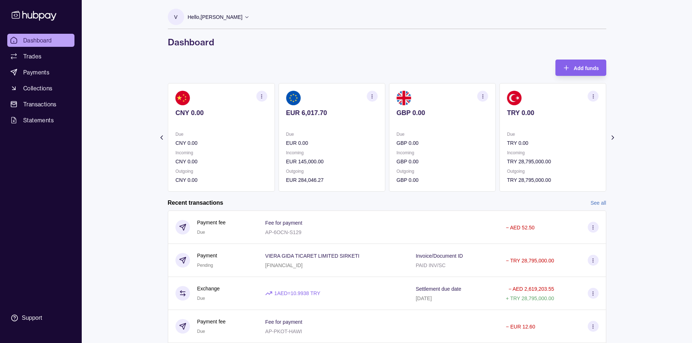
drag, startPoint x: 33, startPoint y: 40, endPoint x: 35, endPoint y: 47, distance: 7.2
click at [32, 41] on span "Dashboard" at bounding box center [37, 40] width 29 height 9
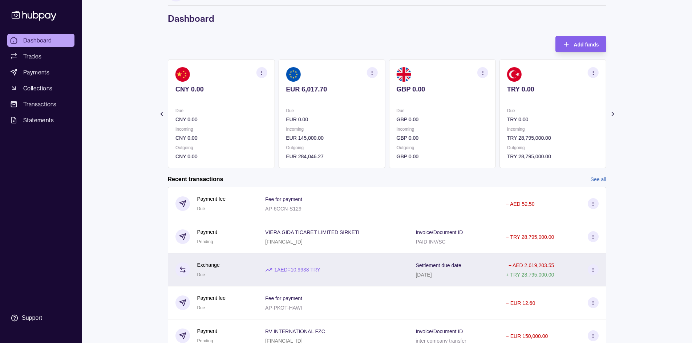
scroll to position [56, 0]
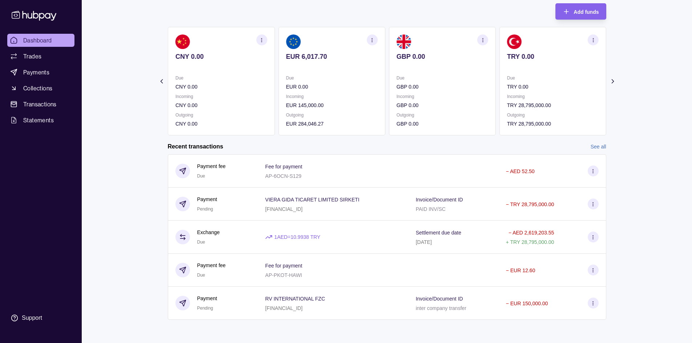
click at [596, 145] on link "See all" at bounding box center [598, 147] width 16 height 8
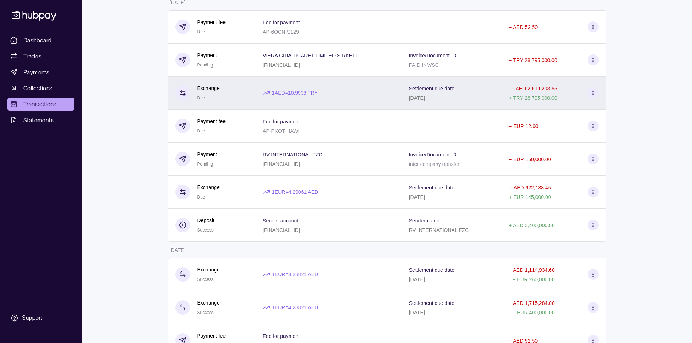
scroll to position [73, 0]
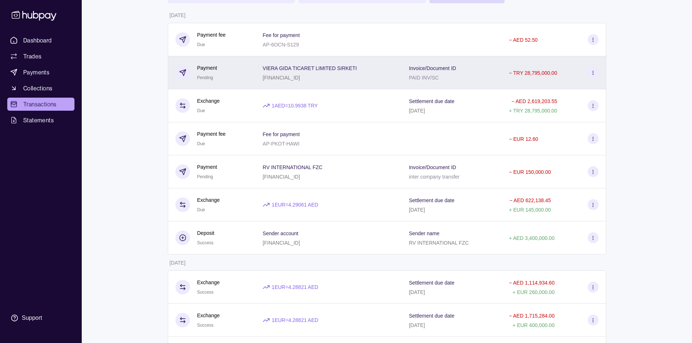
click at [513, 76] on div "− TRY 28,795,000.00" at bounding box center [533, 72] width 48 height 9
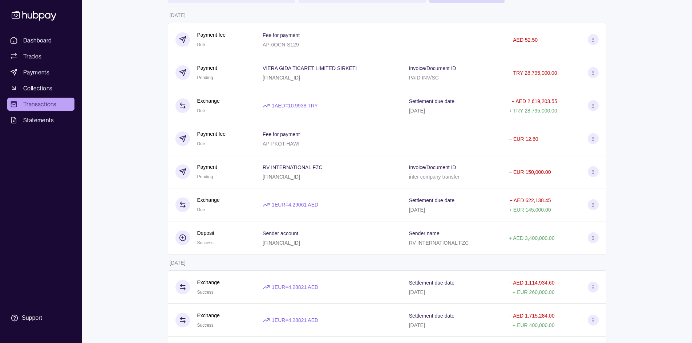
click at [342, 165] on html "Dashboard Trades Payments Collections Transactions Statements Support V Hello, …" at bounding box center [346, 345] width 692 height 837
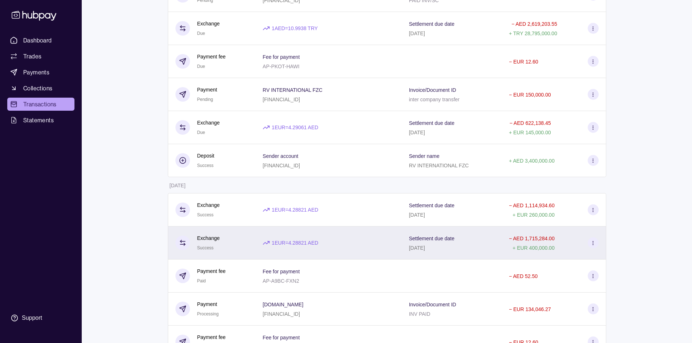
scroll to position [182, 0]
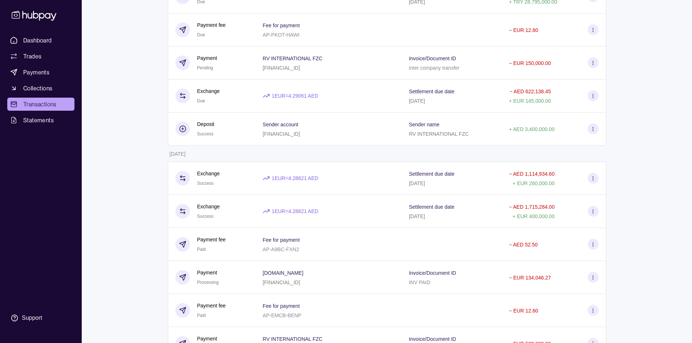
click at [327, 278] on div "MULTICARE-CENTRUM.NL NL72RABO0147946263" at bounding box center [329, 277] width 132 height 18
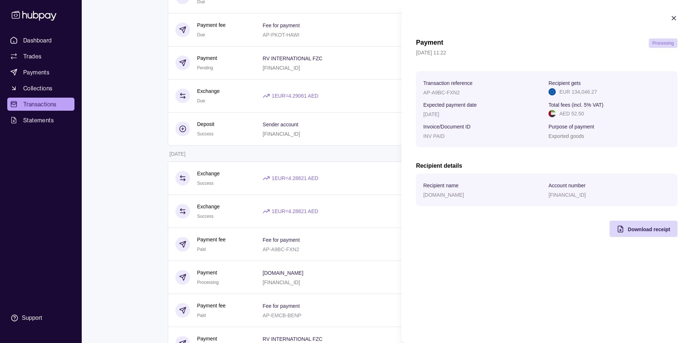
click at [313, 115] on html "Dashboard Trades Payments Collections Transactions Statements Support V Hello, …" at bounding box center [346, 236] width 692 height 837
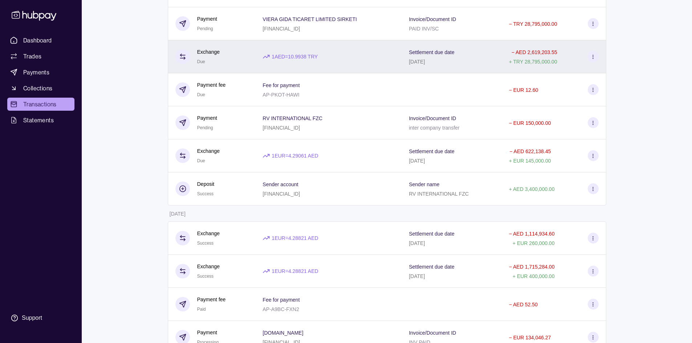
scroll to position [109, 0]
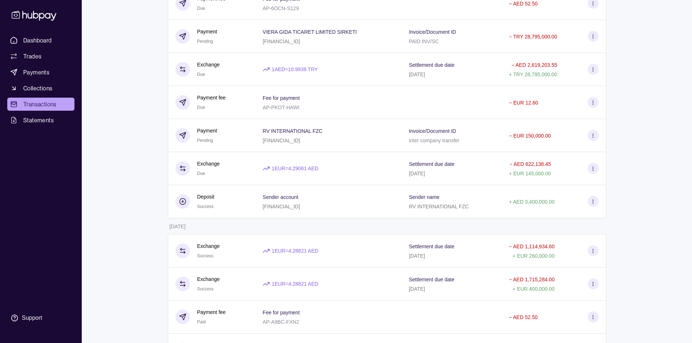
click at [337, 44] on div "TR750021100000078076500001" at bounding box center [310, 41] width 94 height 9
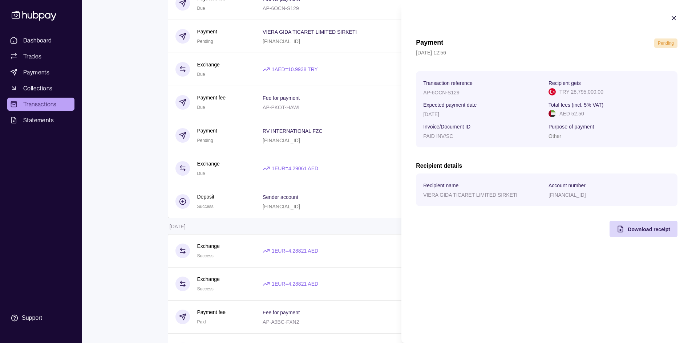
click at [671, 18] on icon "button" at bounding box center [673, 18] width 7 height 7
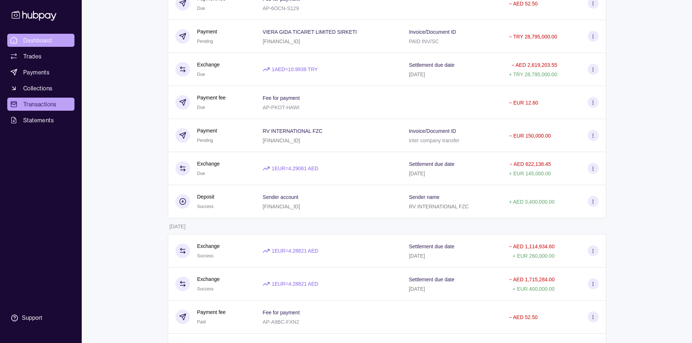
click at [26, 41] on span "Dashboard" at bounding box center [37, 40] width 29 height 9
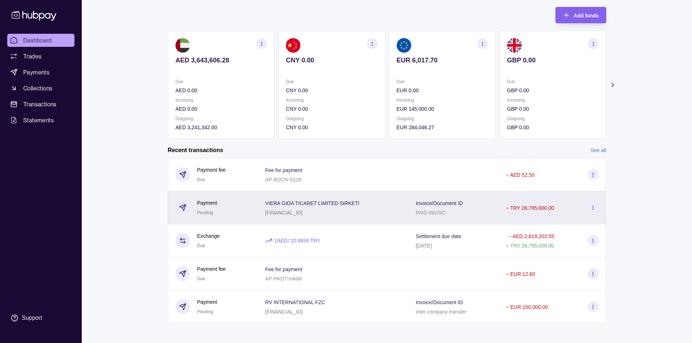
scroll to position [56, 0]
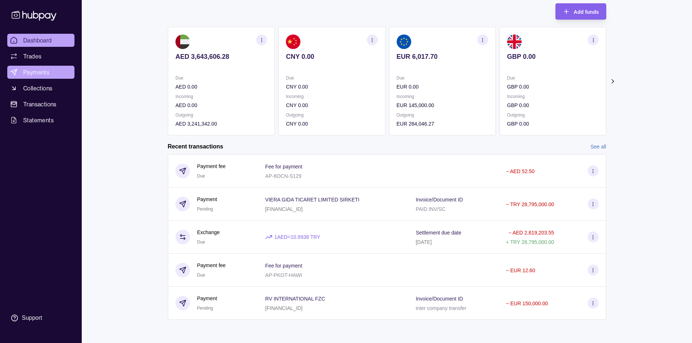
click at [41, 67] on link "Payments" at bounding box center [40, 72] width 67 height 13
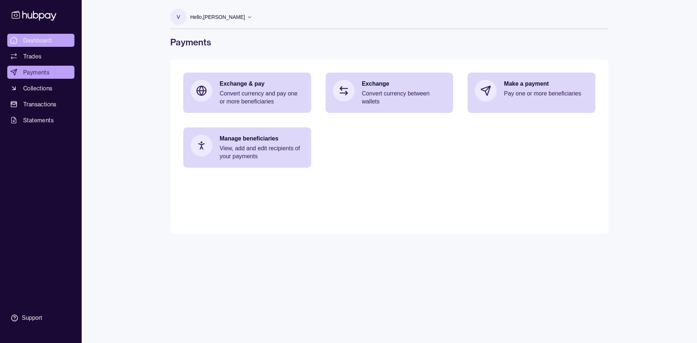
click at [29, 37] on span "Dashboard" at bounding box center [37, 40] width 29 height 9
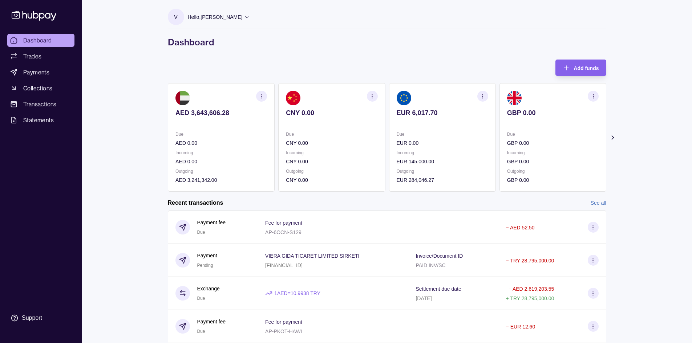
click at [609, 135] on icon at bounding box center [612, 137] width 7 height 7
